Goal: Information Seeking & Learning: Learn about a topic

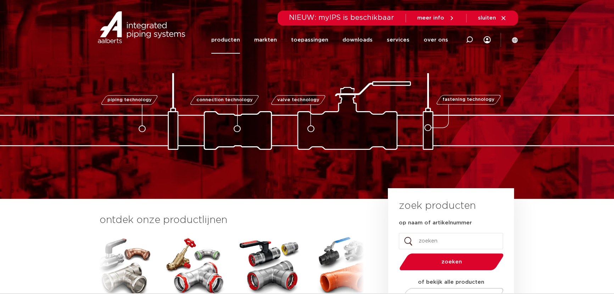
click at [237, 36] on link "producten" at bounding box center [225, 39] width 29 height 27
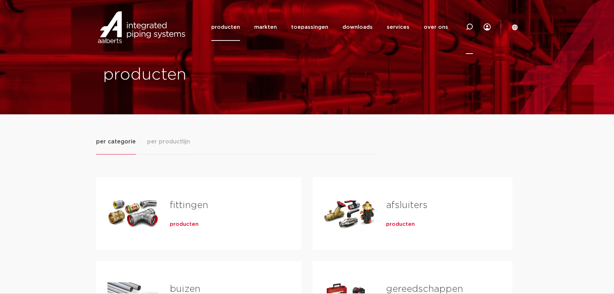
click at [466, 27] on icon at bounding box center [469, 26] width 7 height 7
type input "xpress afsluiter"
click button "Zoeken" at bounding box center [0, 0] width 0 height 0
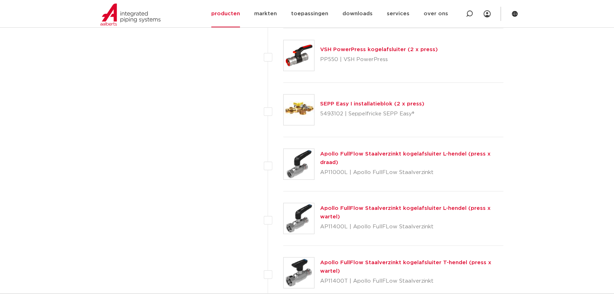
scroll to position [796, 0]
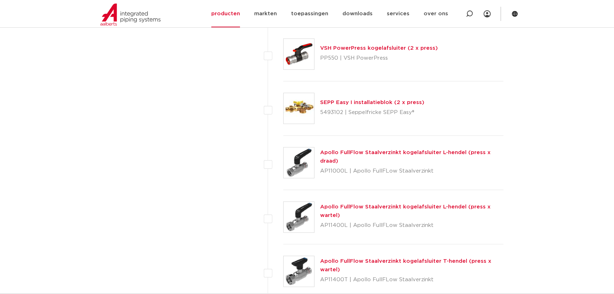
click at [380, 204] on link "Apollo FullFlow Staalverzinkt kogelafsluiter L-hendel (press x wartel)" at bounding box center [405, 211] width 171 height 14
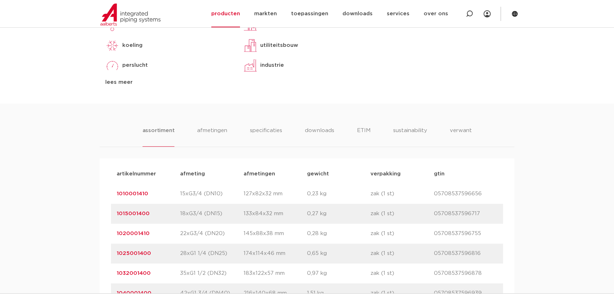
scroll to position [451, 0]
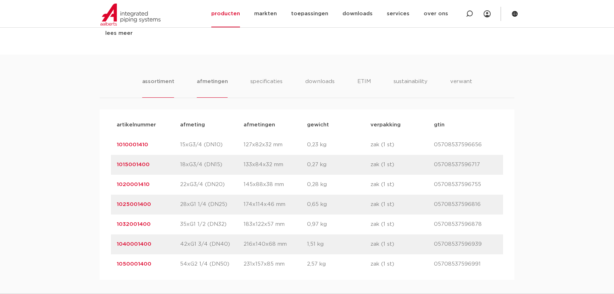
click at [216, 77] on li "afmetingen" at bounding box center [212, 87] width 31 height 20
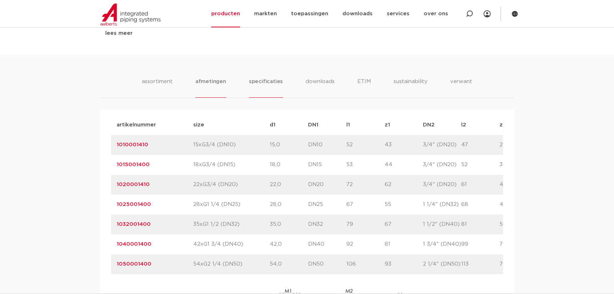
click at [270, 77] on li "specificaties" at bounding box center [266, 87] width 34 height 20
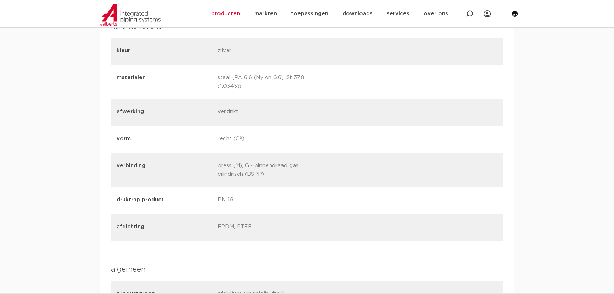
scroll to position [580, 0]
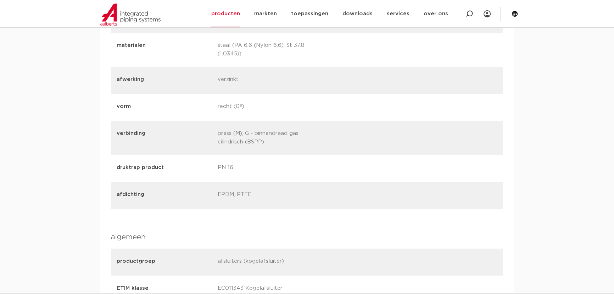
drag, startPoint x: 218, startPoint y: 150, endPoint x: 249, endPoint y: 154, distance: 31.4
click at [247, 155] on div "druktrap product PN 16" at bounding box center [307, 168] width 392 height 27
click at [252, 163] on p "PN 16" at bounding box center [265, 168] width 95 height 10
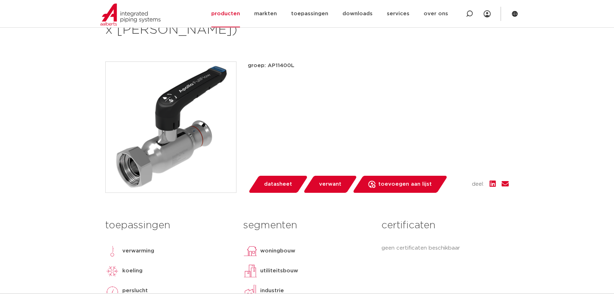
scroll to position [0, 0]
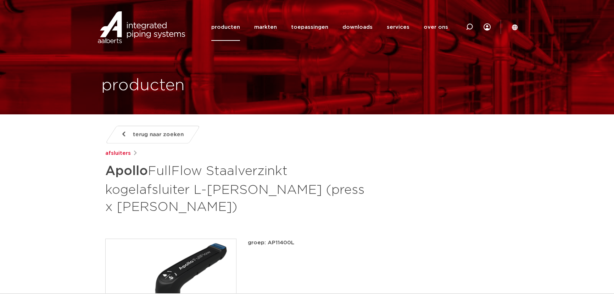
drag, startPoint x: 248, startPoint y: 224, endPoint x: 310, endPoint y: 227, distance: 61.8
click at [310, 238] on p "groep: AP11400L" at bounding box center [378, 242] width 261 height 9
click at [296, 238] on p "groep: AP11400L" at bounding box center [378, 242] width 261 height 9
click at [269, 238] on p "groep: AP11400L" at bounding box center [378, 242] width 261 height 9
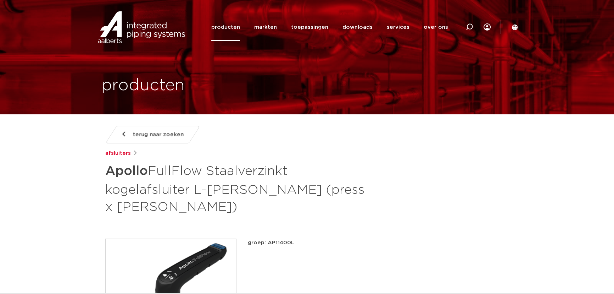
click at [273, 238] on p "groep: AP11400L" at bounding box center [378, 242] width 261 height 9
click at [256, 238] on p "groep: AP11400L" at bounding box center [378, 242] width 261 height 9
click at [277, 238] on p "groep: AP11400L" at bounding box center [378, 242] width 261 height 9
